Goal: Task Accomplishment & Management: Manage account settings

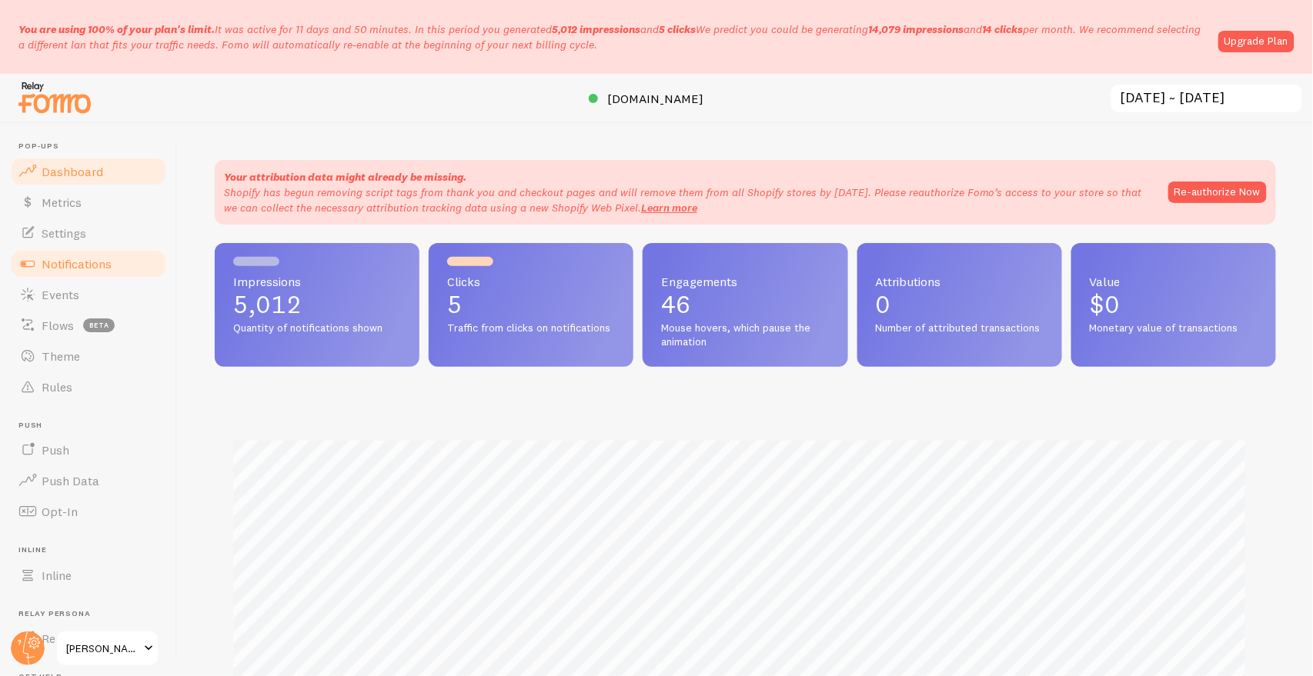
click at [136, 255] on link "Notifications" at bounding box center [88, 264] width 158 height 31
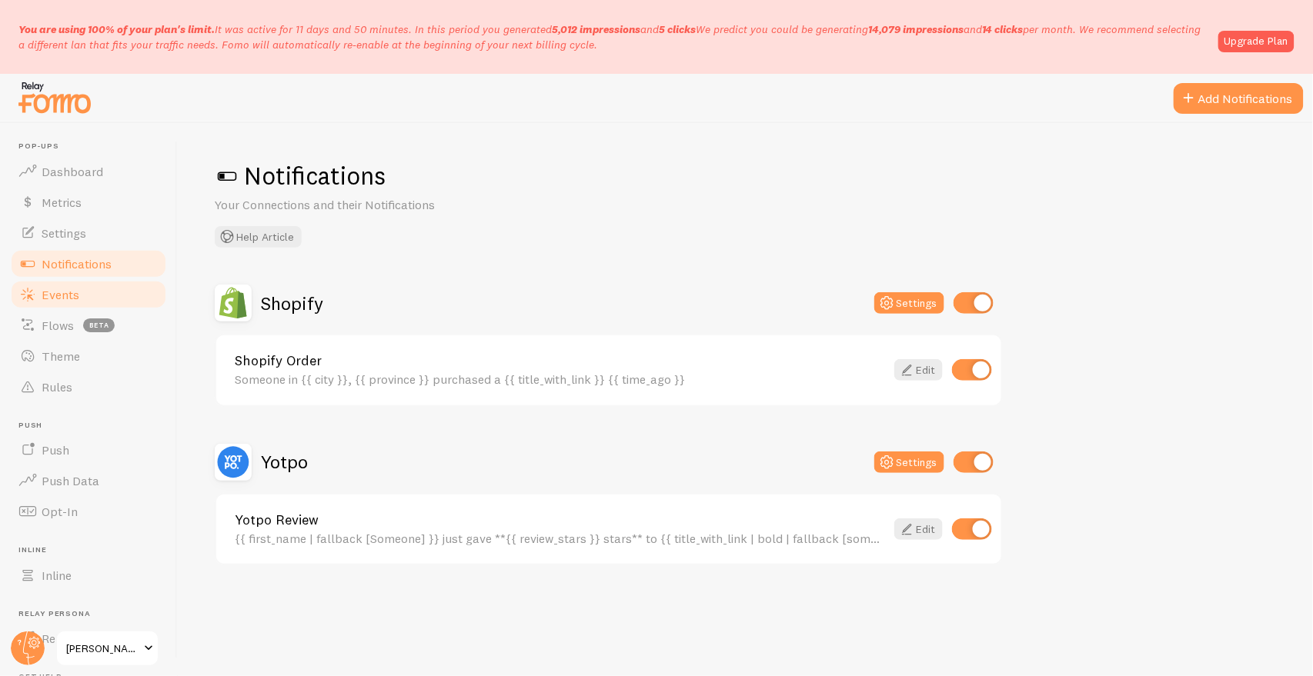
click at [55, 299] on span "Events" at bounding box center [61, 294] width 38 height 15
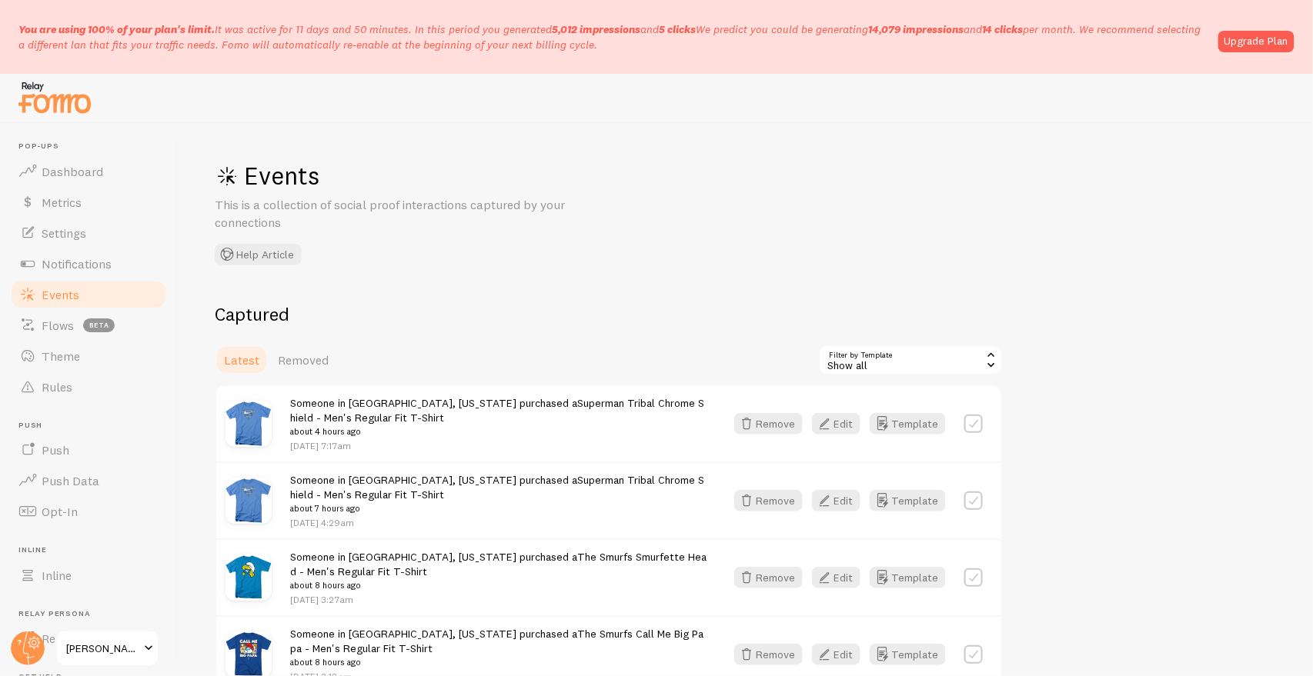
drag, startPoint x: 662, startPoint y: 38, endPoint x: 12, endPoint y: 5, distance: 650.2
click at [0, 22] on div "You are using 100% of your plan's limit. It was active for 11 days and 50 minut…" at bounding box center [656, 37] width 1313 height 74
copy p "You are using 100% of your plan's limit. It was active for 11 days and 50 minut…"
drag, startPoint x: 559, startPoint y: 145, endPoint x: 146, endPoint y: 145, distance: 412.4
click at [556, 145] on div "Events This is a collection of social proof interactions captured by your conne…" at bounding box center [745, 399] width 1135 height 553
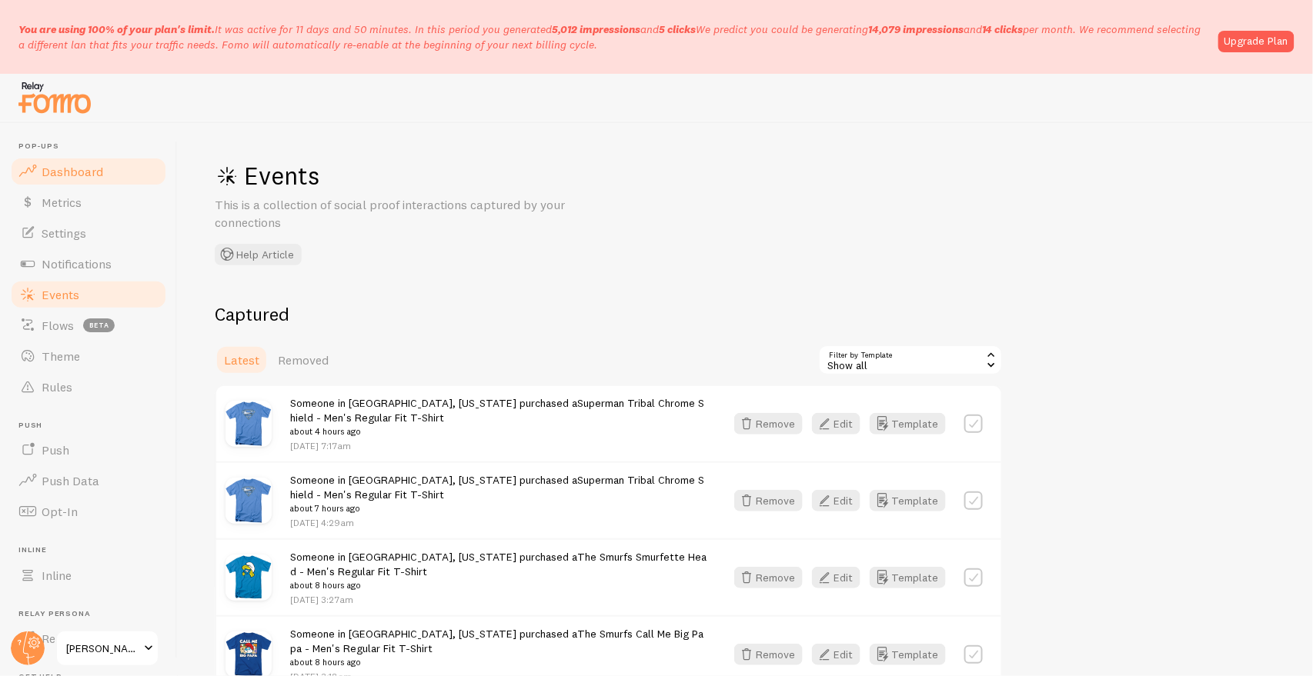
click at [48, 165] on span "Dashboard" at bounding box center [73, 171] width 62 height 15
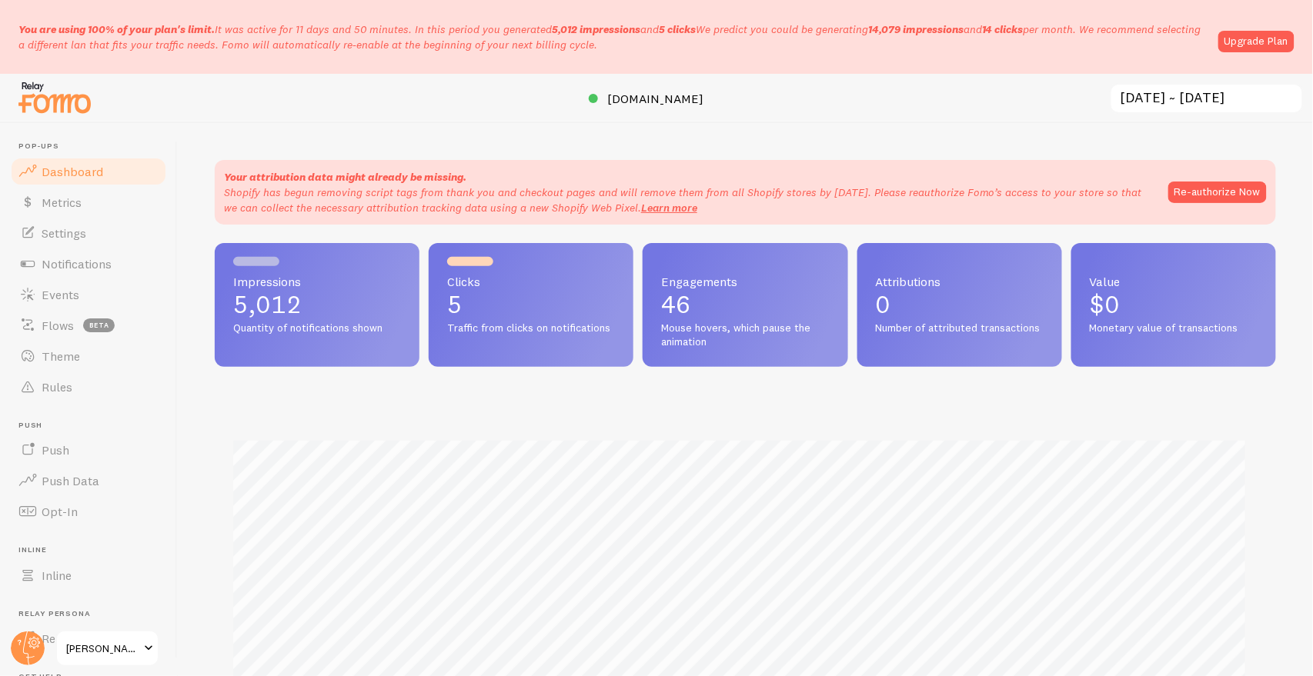
scroll to position [404, 1049]
